Goal: Task Accomplishment & Management: Manage account settings

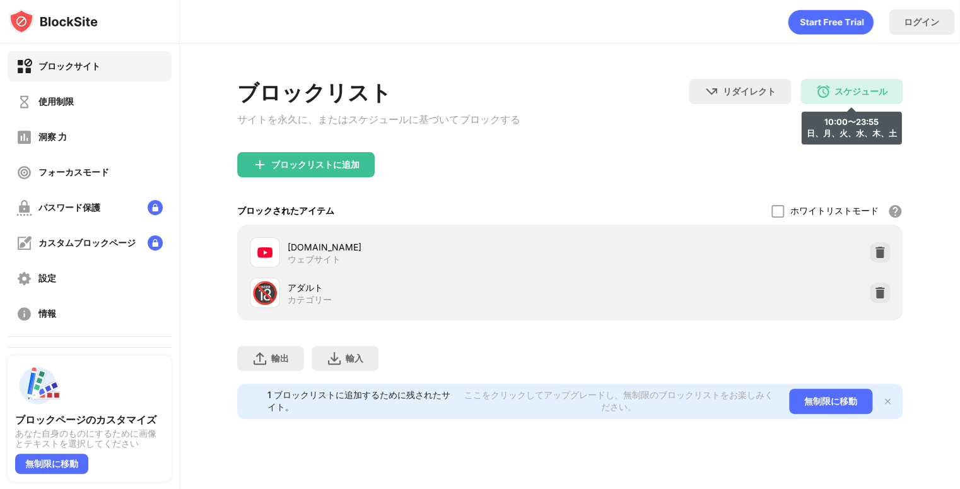
click at [831, 99] on div "スケジュール 10:00〜23:55 日、月、火、水、木、土" at bounding box center [851, 91] width 102 height 25
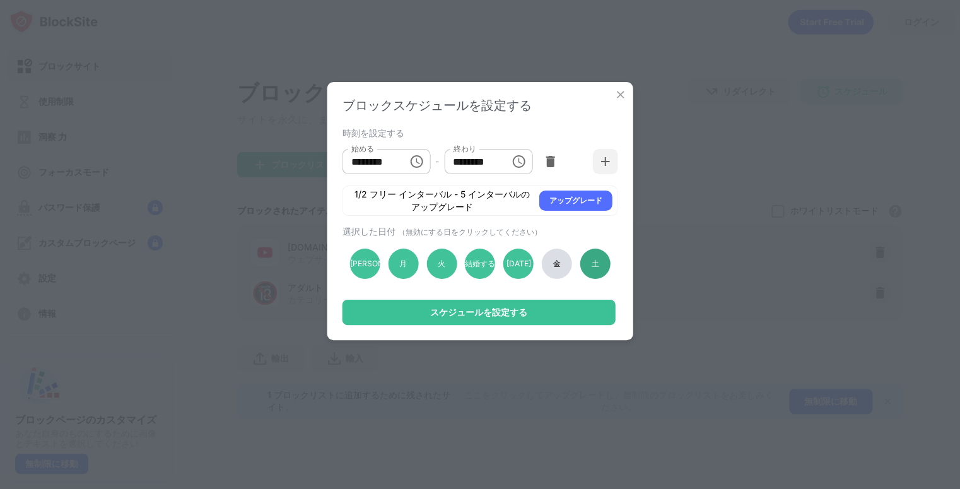
click at [582, 262] on div "土" at bounding box center [595, 263] width 30 height 30
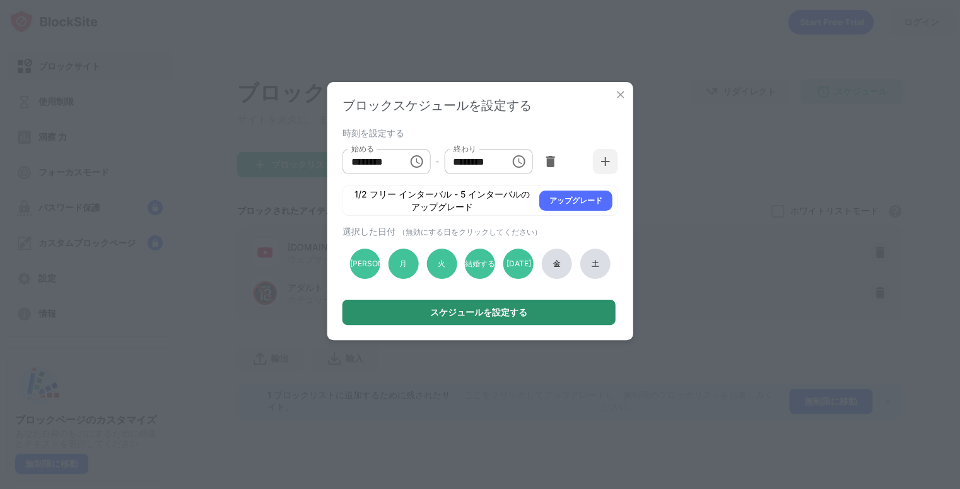
click at [498, 309] on div "スケジュールを設定する" at bounding box center [478, 312] width 97 height 10
